Goal: Navigation & Orientation: Find specific page/section

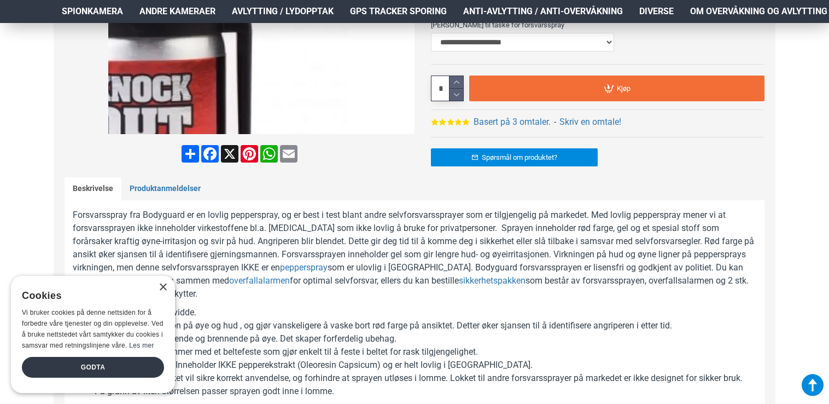
scroll to position [383, 0]
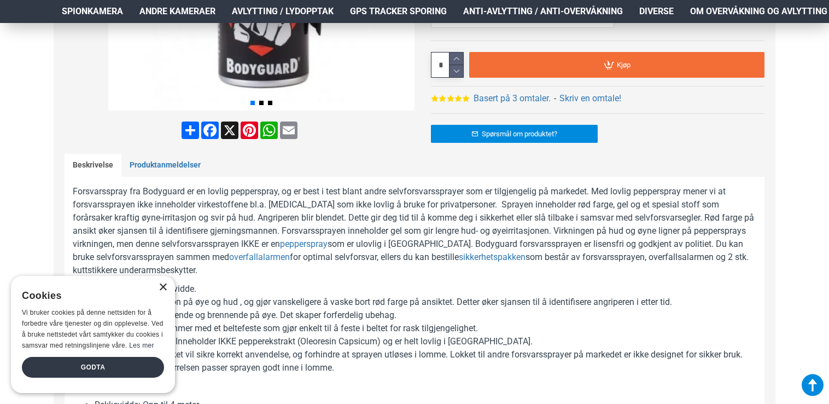
click at [162, 286] on div "×" at bounding box center [163, 287] width 8 height 8
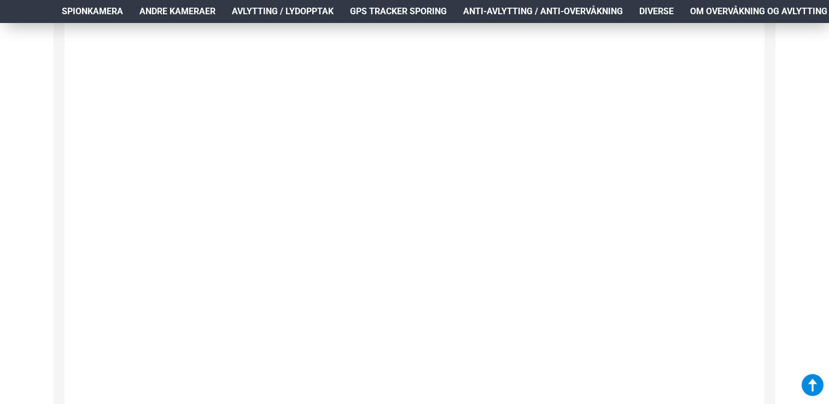
scroll to position [1313, 0]
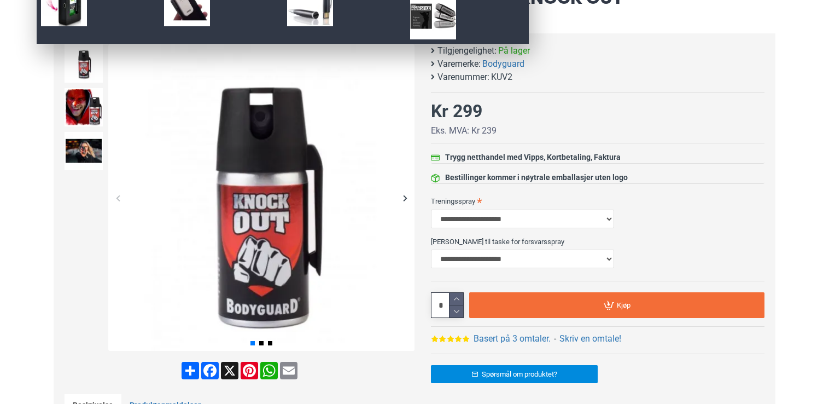
scroll to position [164, 0]
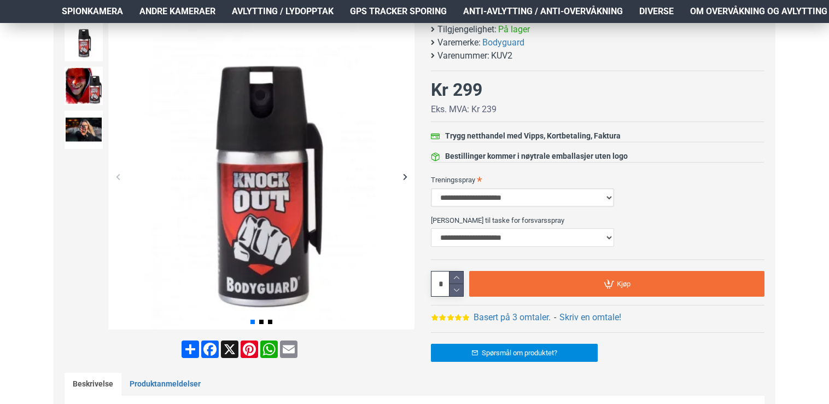
click at [608, 194] on select "**********" at bounding box center [522, 197] width 183 height 19
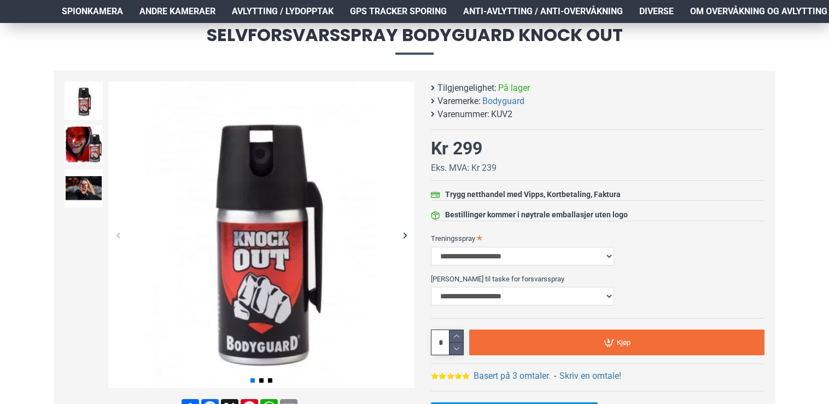
scroll to position [0, 0]
